Goal: Information Seeking & Learning: Learn about a topic

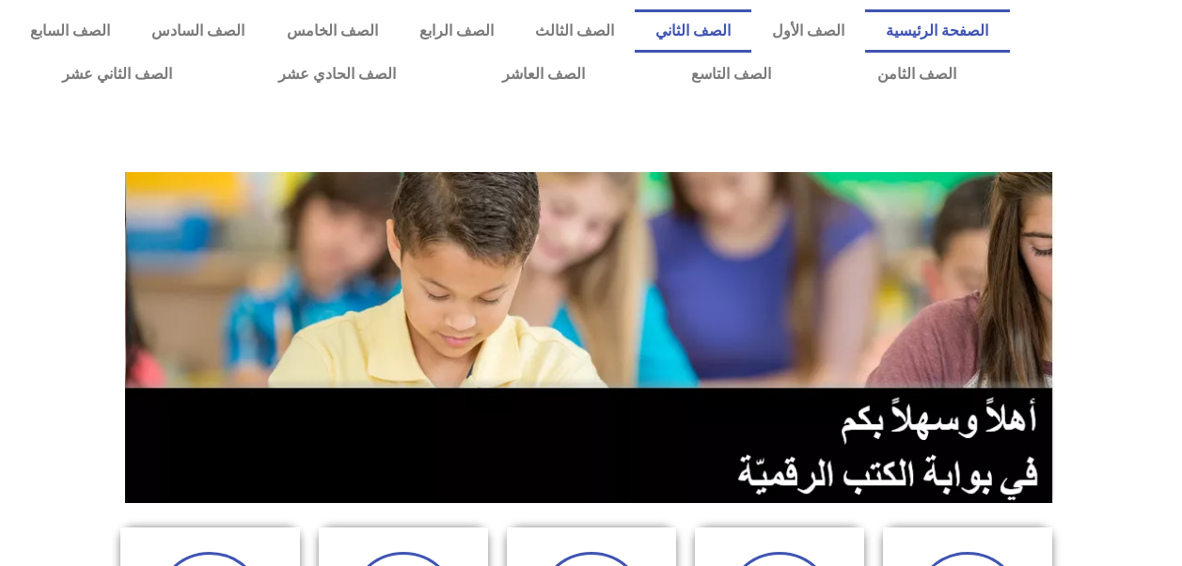
click at [717, 31] on link "الصف الثاني" at bounding box center [693, 30] width 117 height 43
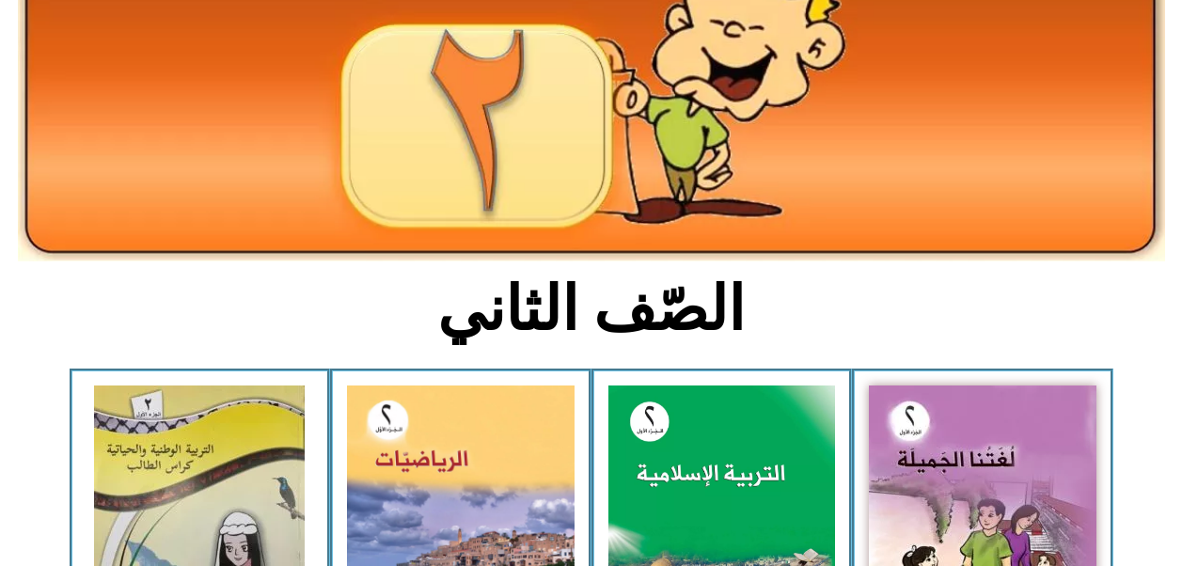
scroll to position [255, 0]
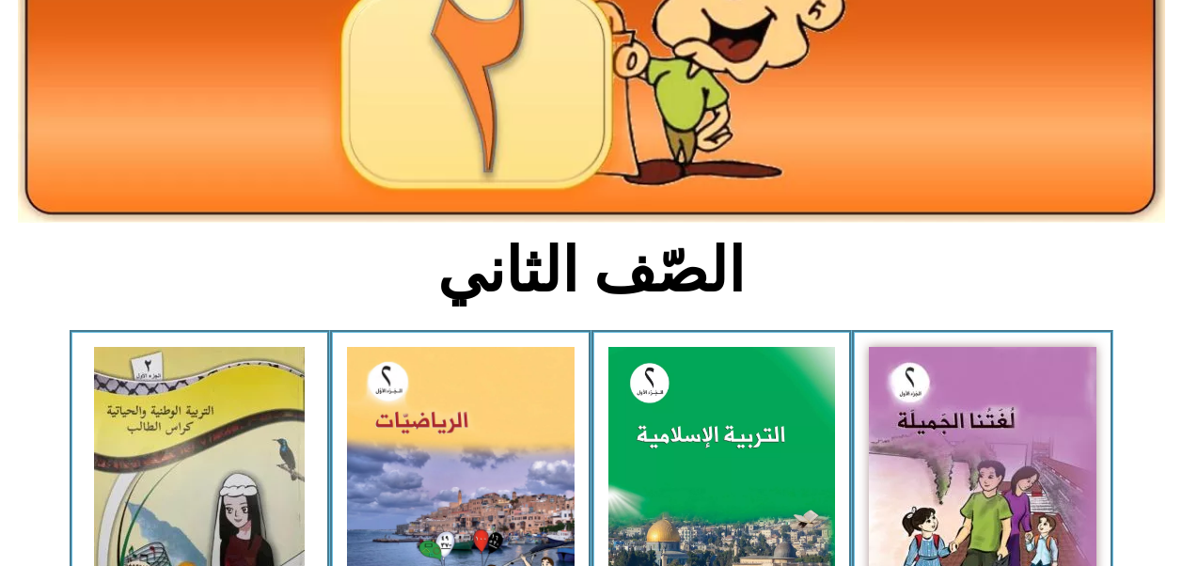
click at [463, 407] on img at bounding box center [461, 487] width 228 height 281
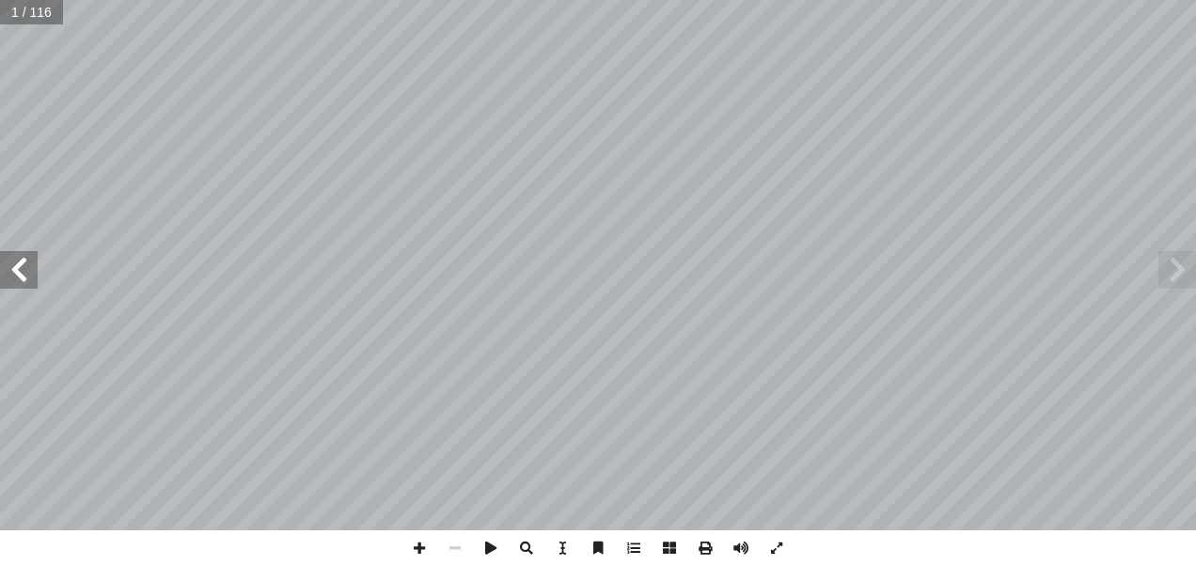
click at [17, 271] on span at bounding box center [19, 270] width 38 height 38
click at [18, 280] on span at bounding box center [19, 270] width 38 height 38
click at [12, 269] on span at bounding box center [19, 270] width 38 height 38
click at [15, 277] on span at bounding box center [19, 270] width 38 height 38
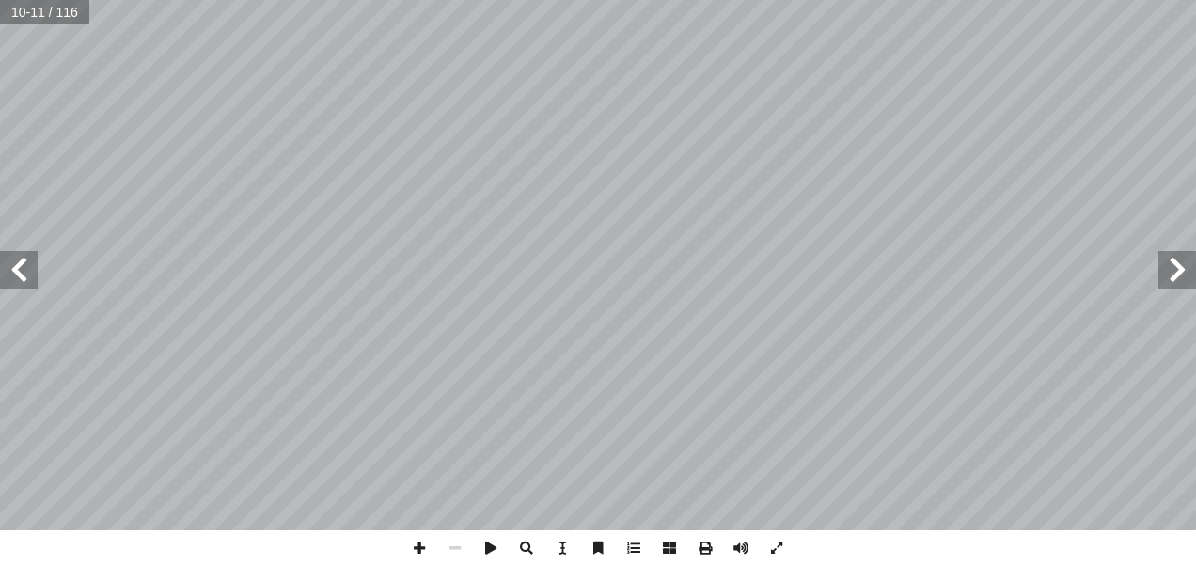
click at [14, 268] on span at bounding box center [19, 270] width 38 height 38
click at [15, 268] on span at bounding box center [19, 270] width 38 height 38
click at [21, 268] on span at bounding box center [19, 270] width 38 height 38
